Goal: Book appointment/travel/reservation

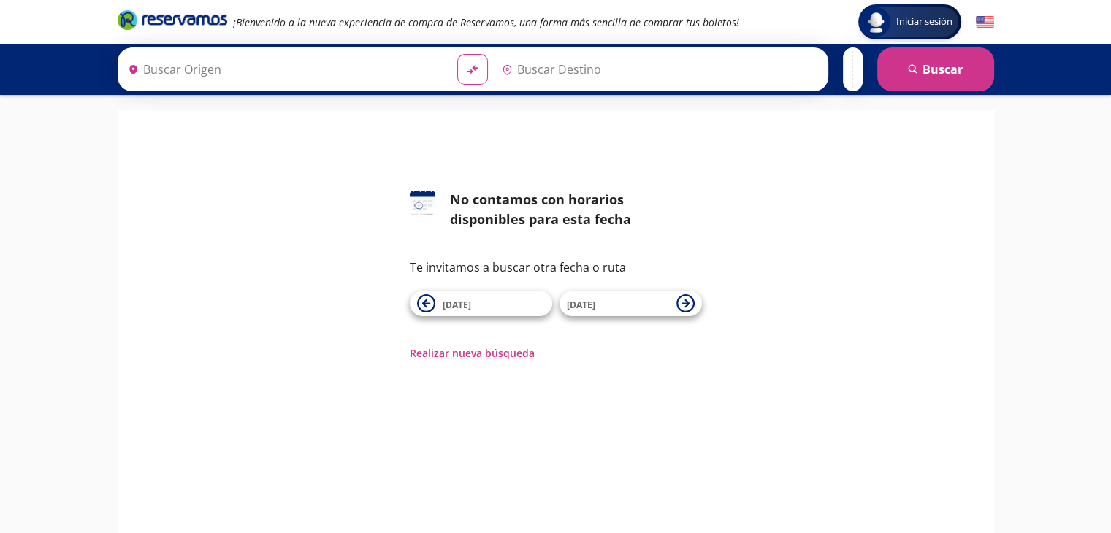
type input "Chilpancingo, [GEOGRAPHIC_DATA]"
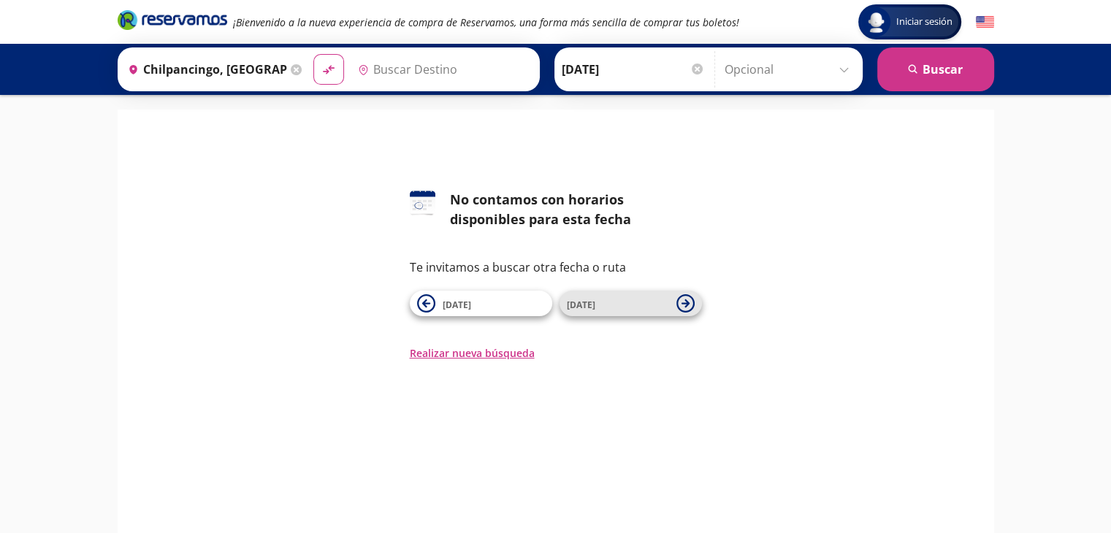
click at [607, 313] on button "[DATE]" at bounding box center [630, 304] width 142 height 26
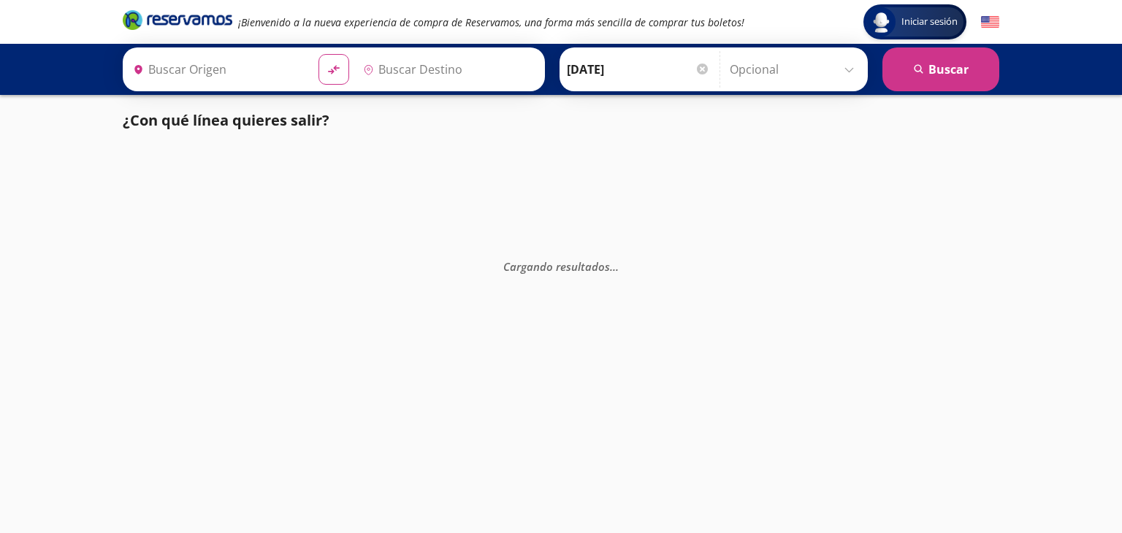
type input "Chilpancingo, [GEOGRAPHIC_DATA]"
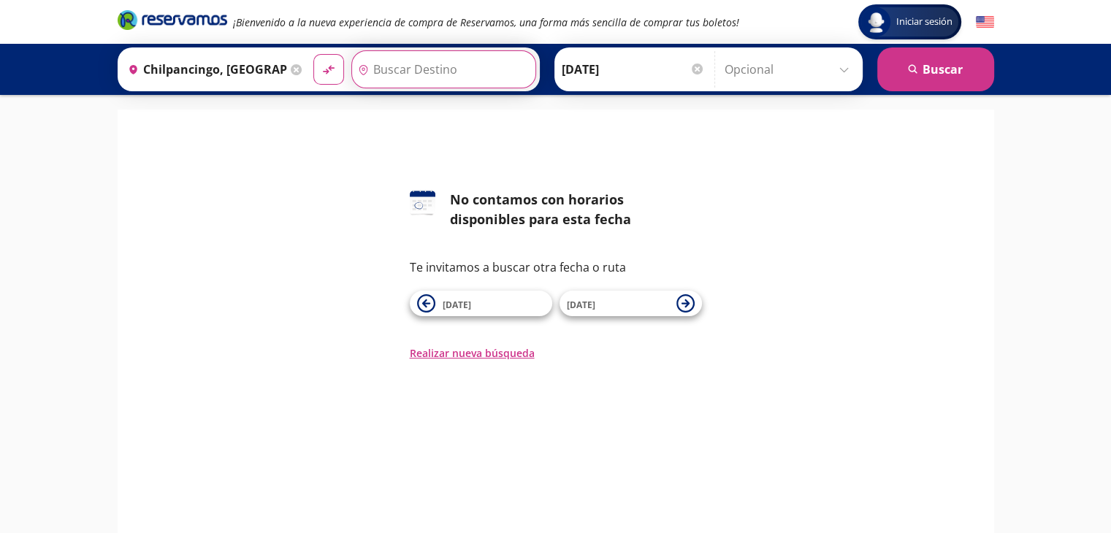
click at [430, 70] on input "Destino" at bounding box center [442, 69] width 180 height 37
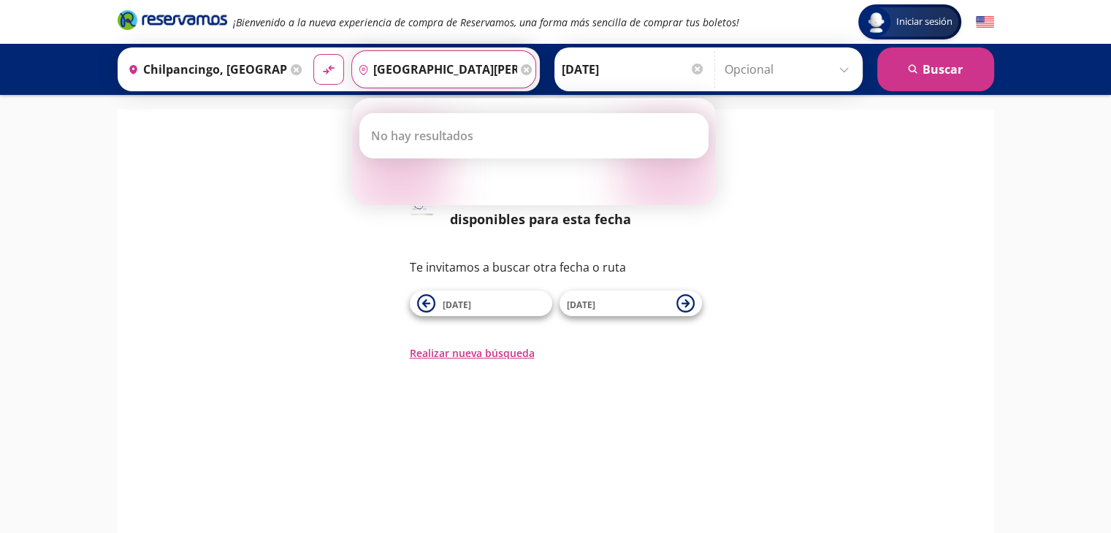
type input "[GEOGRAPHIC_DATA][PERSON_NAME]"
click at [846, 253] on div "126 No contamos con horarios disponibles para esta fecha Te invitamos a buscar …" at bounding box center [556, 275] width 854 height 171
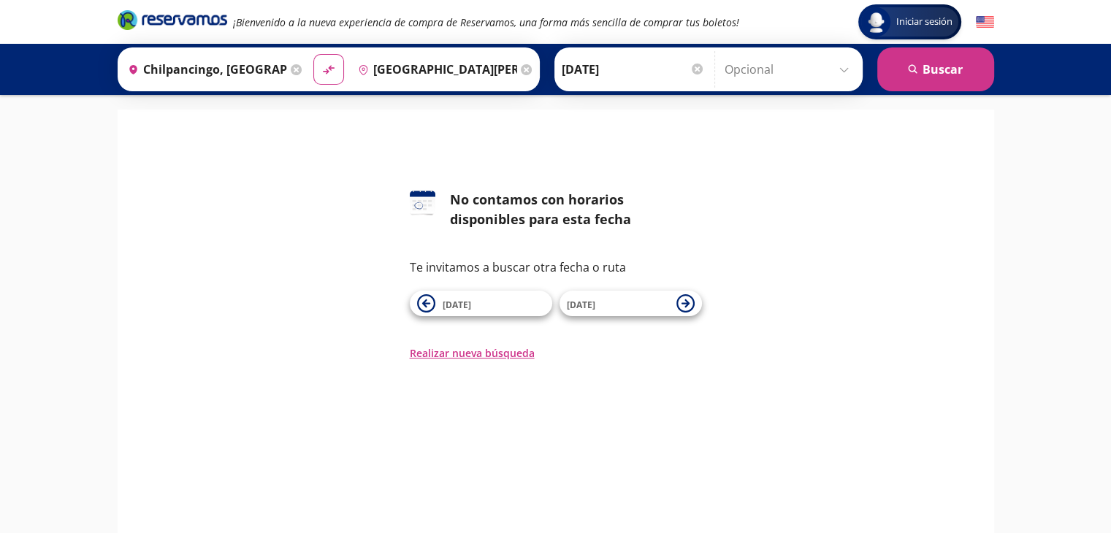
click at [521, 71] on icon at bounding box center [526, 69] width 11 height 11
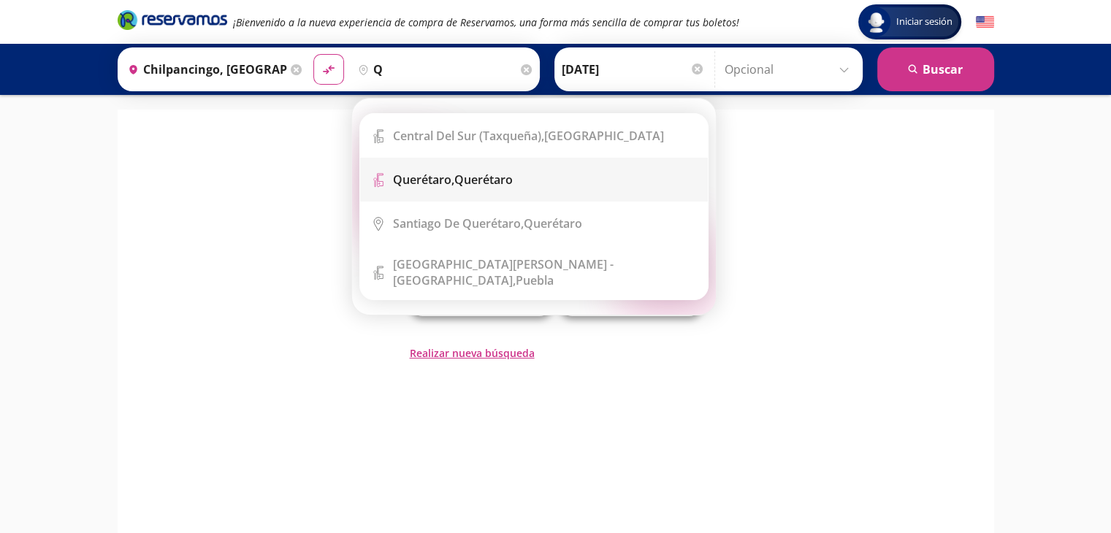
click at [464, 174] on div "Querétaro, Querétaro" at bounding box center [453, 180] width 120 height 16
type input "Querétaro, Querétaro"
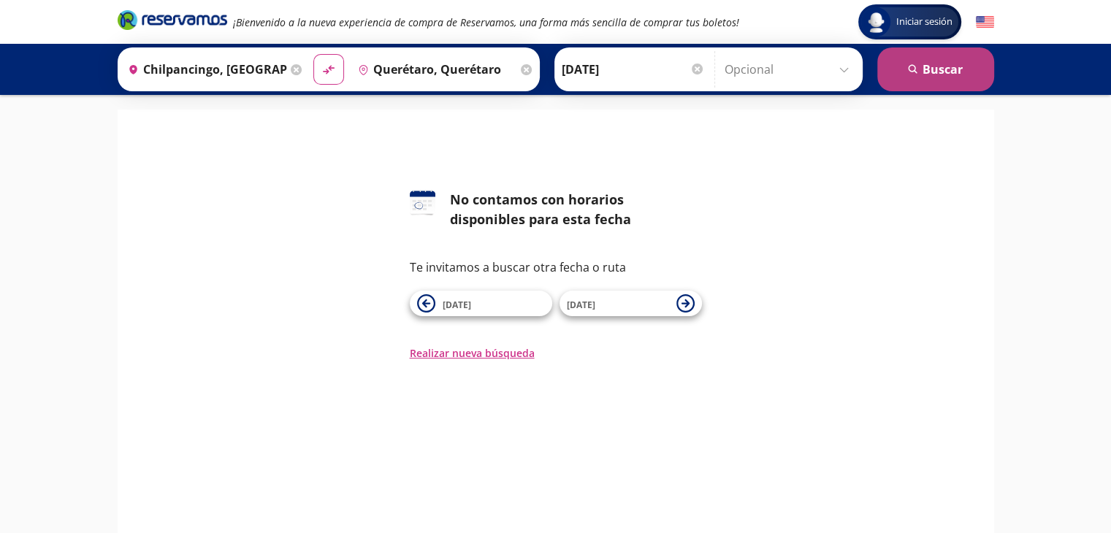
click at [940, 64] on button "search [GEOGRAPHIC_DATA]" at bounding box center [935, 69] width 117 height 44
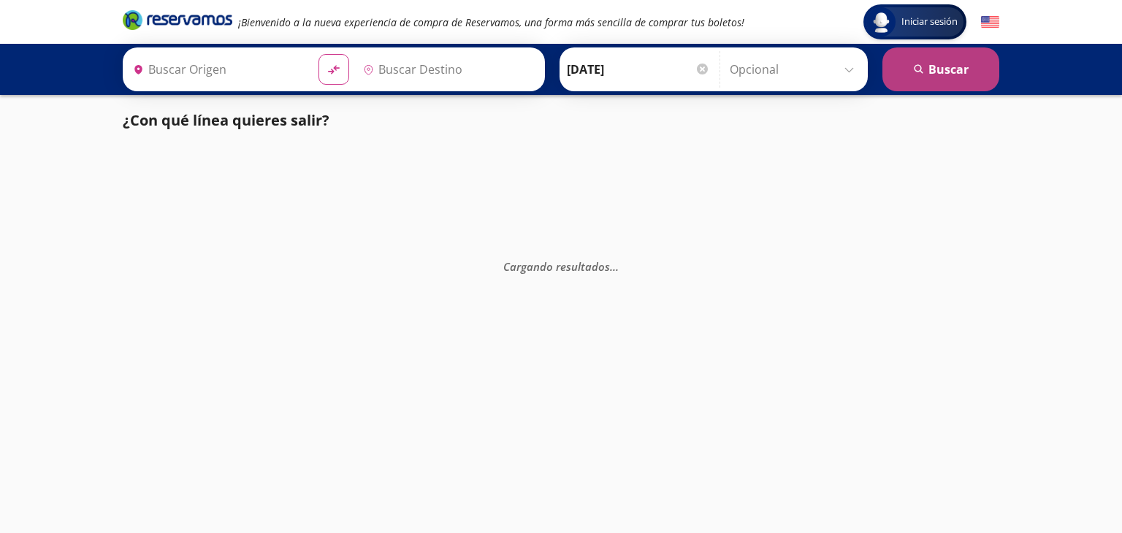
type input "Chilpancingo, [GEOGRAPHIC_DATA]"
type input "Querétaro, Querétaro"
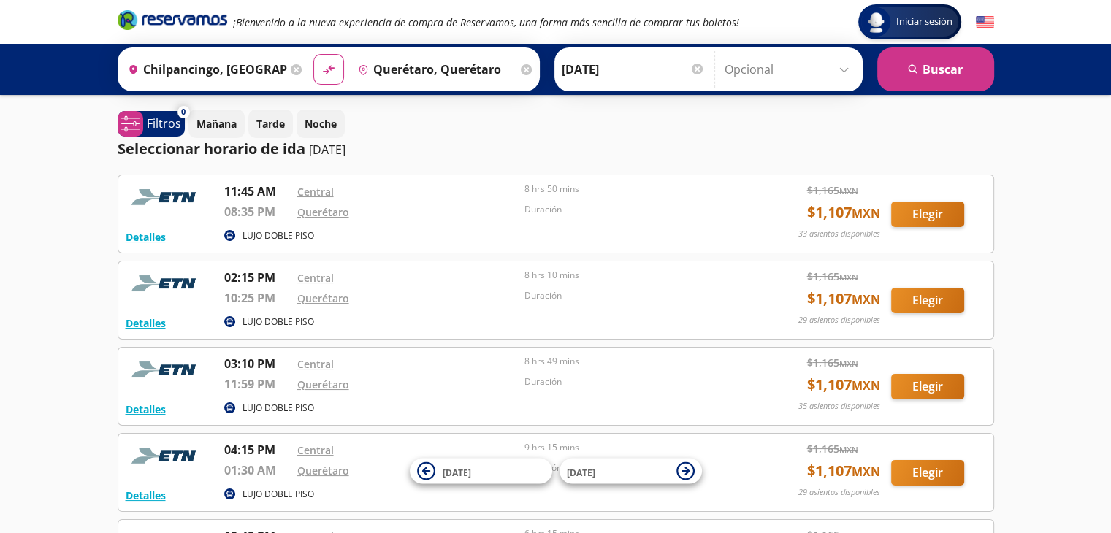
click at [619, 68] on input "[DATE]" at bounding box center [633, 69] width 143 height 37
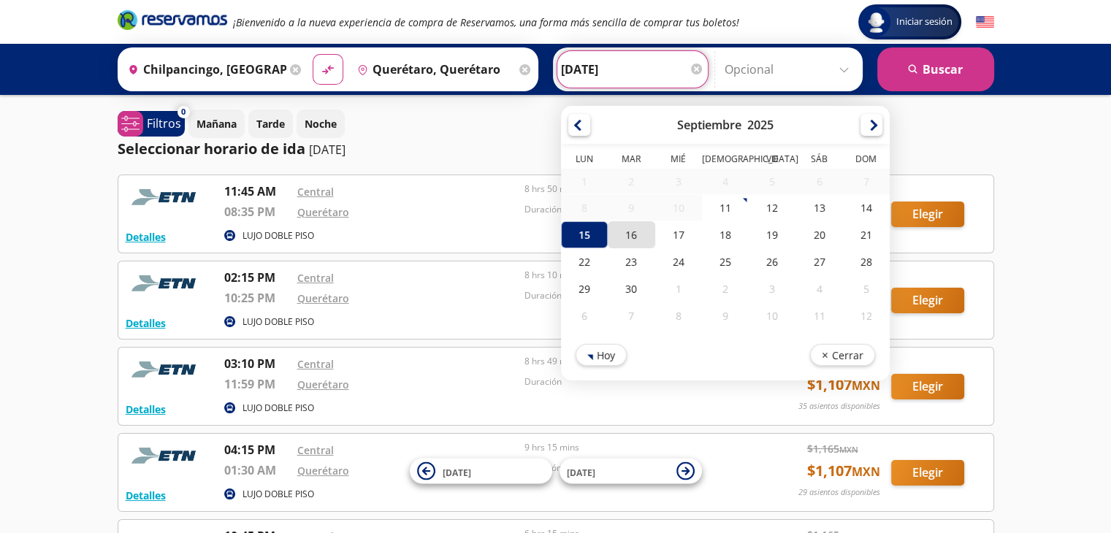
click at [616, 242] on div "16" at bounding box center [631, 234] width 47 height 27
type input "[DATE]"
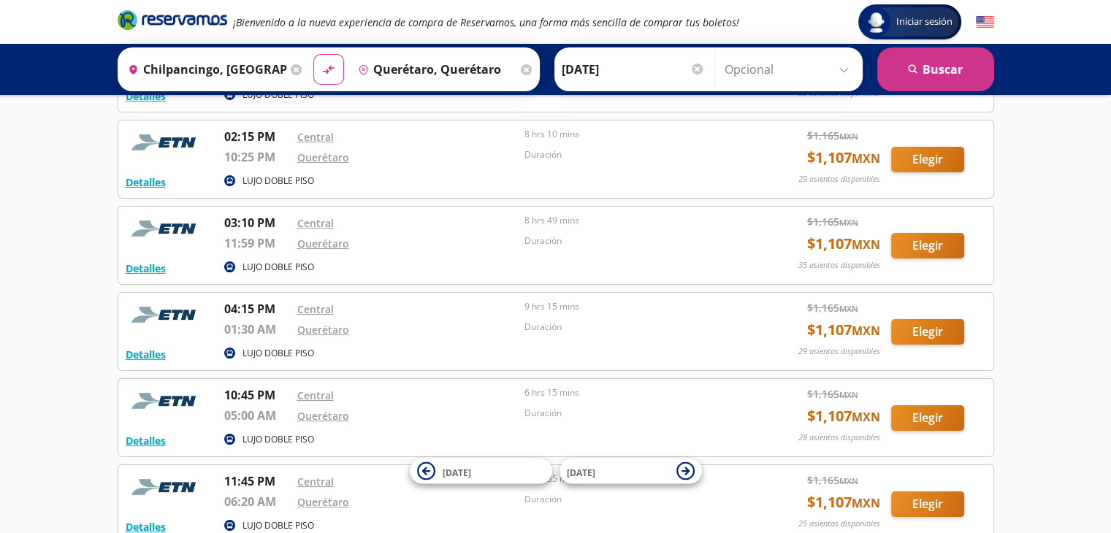
scroll to position [146, 0]
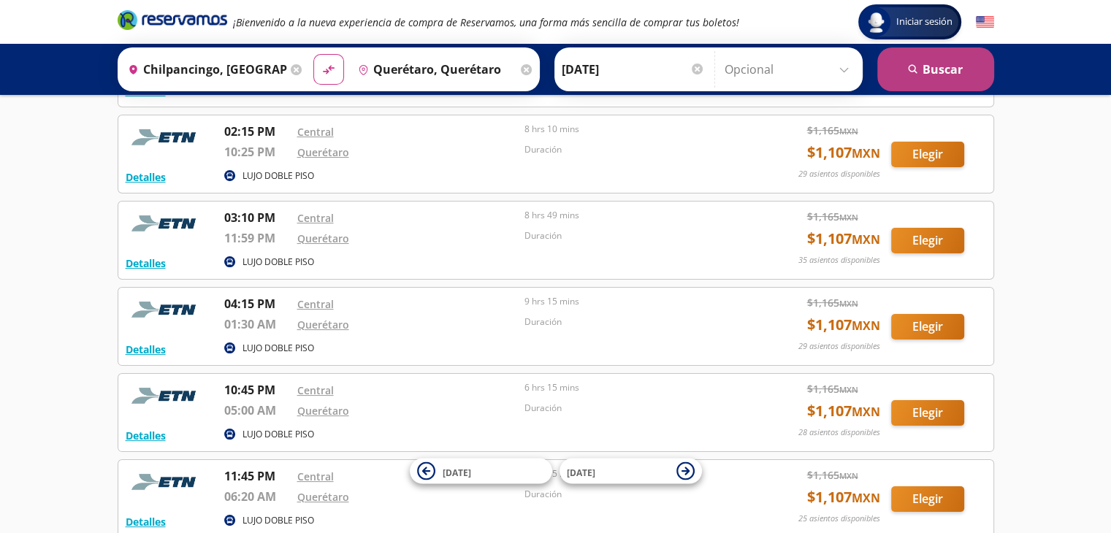
click at [937, 77] on button "search [GEOGRAPHIC_DATA]" at bounding box center [935, 69] width 117 height 44
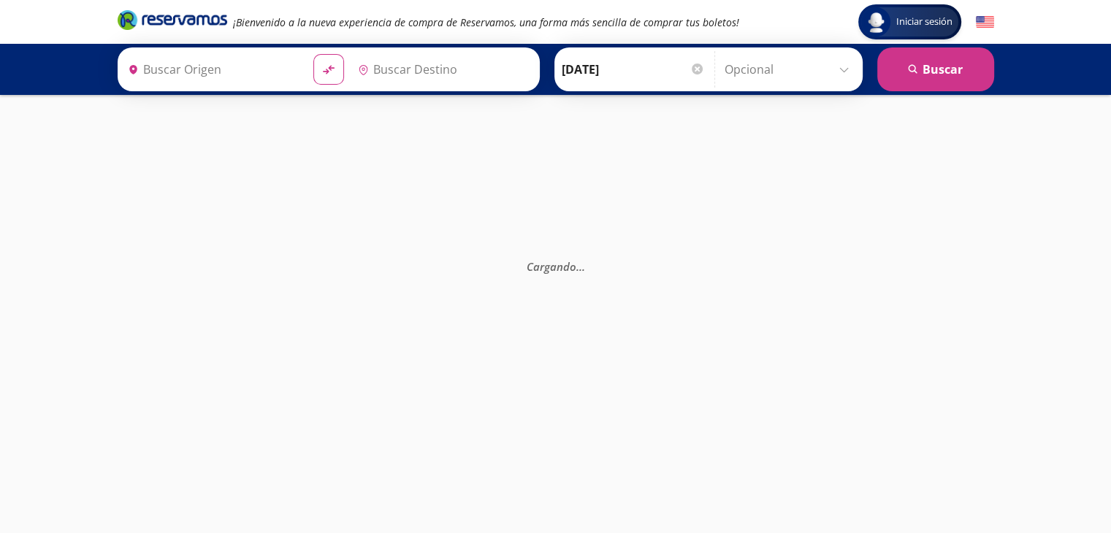
type input "Querétaro, Querétaro"
type input "Chilpancingo, [GEOGRAPHIC_DATA]"
